Goal: Find specific page/section: Find specific page/section

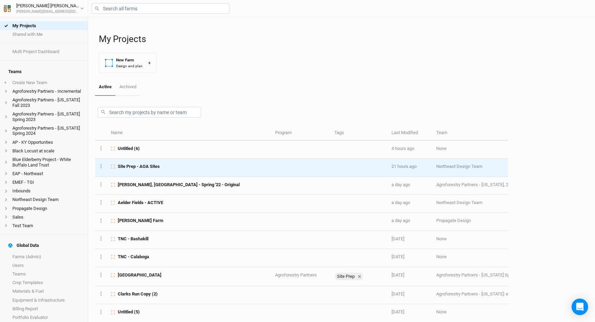
click at [168, 166] on div "Site Prep - AOA Sites" at bounding box center [189, 166] width 156 height 6
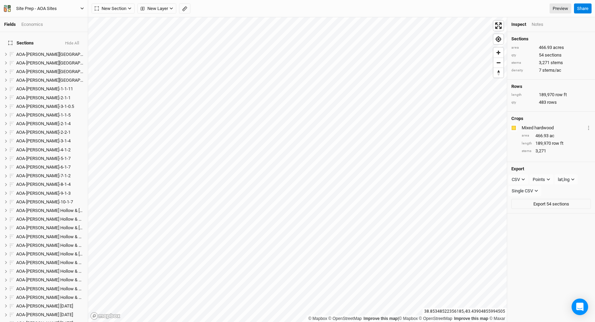
click at [76, 6] on button "Site Prep - AOA Sites" at bounding box center [43, 9] width 81 height 8
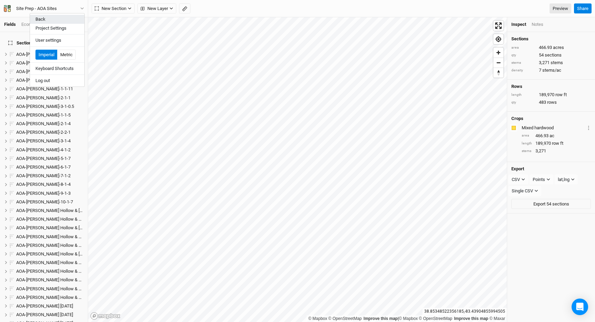
click at [68, 15] on button "Back" at bounding box center [57, 19] width 54 height 9
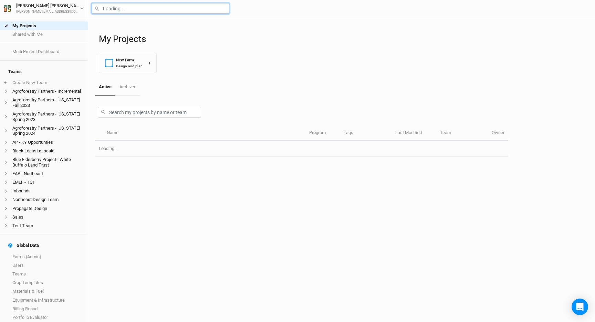
click at [125, 11] on input "text" at bounding box center [161, 8] width 138 height 11
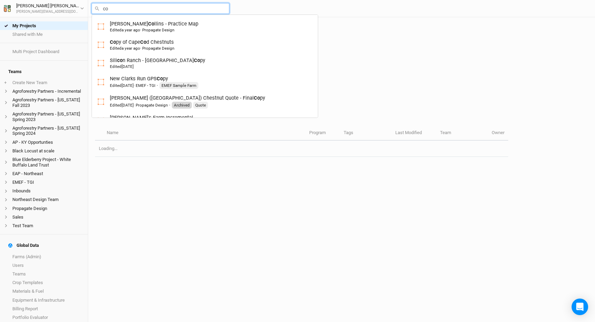
type input "cof"
type input "[PERSON_NAME]"
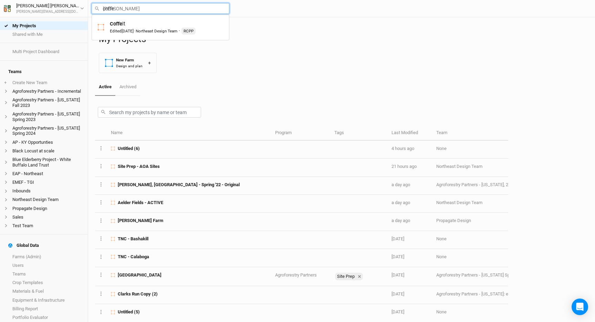
type input "[PERSON_NAME]"
click at [117, 24] on mark "[PERSON_NAME]" at bounding box center [129, 24] width 38 height 6
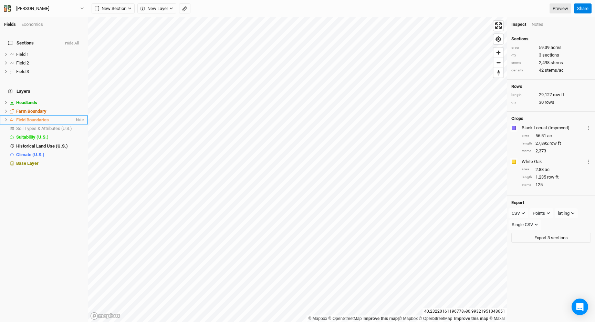
click at [56, 117] on div "Field Boundaries" at bounding box center [45, 120] width 59 height 6
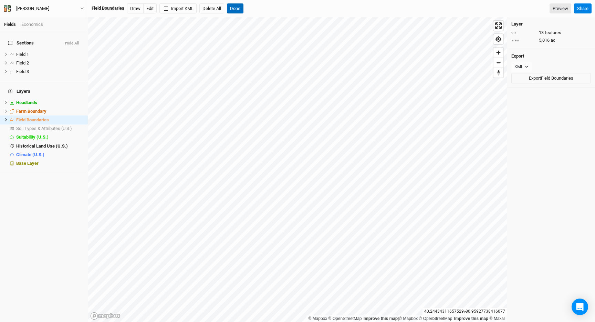
click at [237, 10] on button "Done" at bounding box center [235, 8] width 17 height 10
